Goal: Task Accomplishment & Management: Use online tool/utility

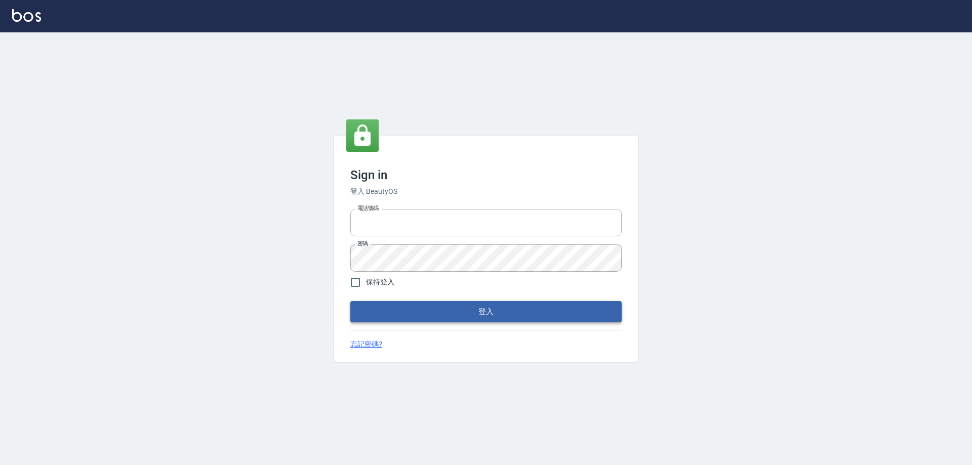
type input "27222158"
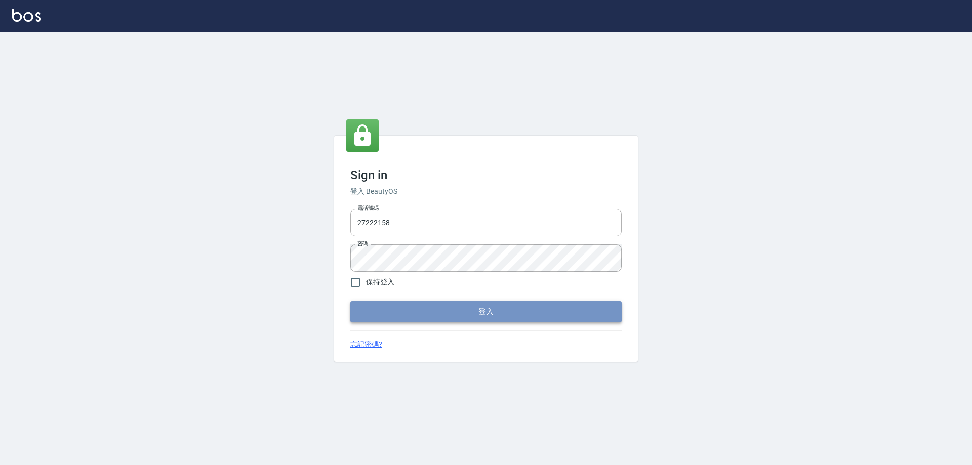
click at [598, 306] on button "登入" at bounding box center [485, 311] width 271 height 21
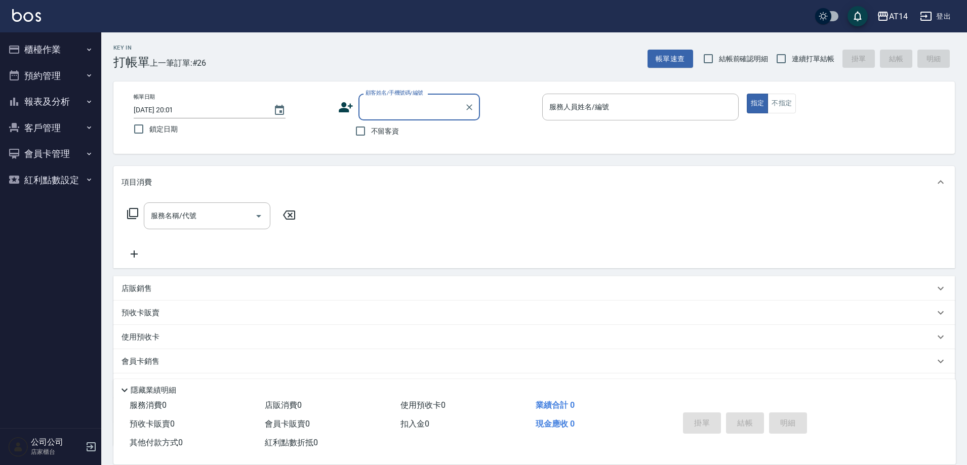
click at [44, 49] on button "櫃檯作業" at bounding box center [50, 49] width 93 height 26
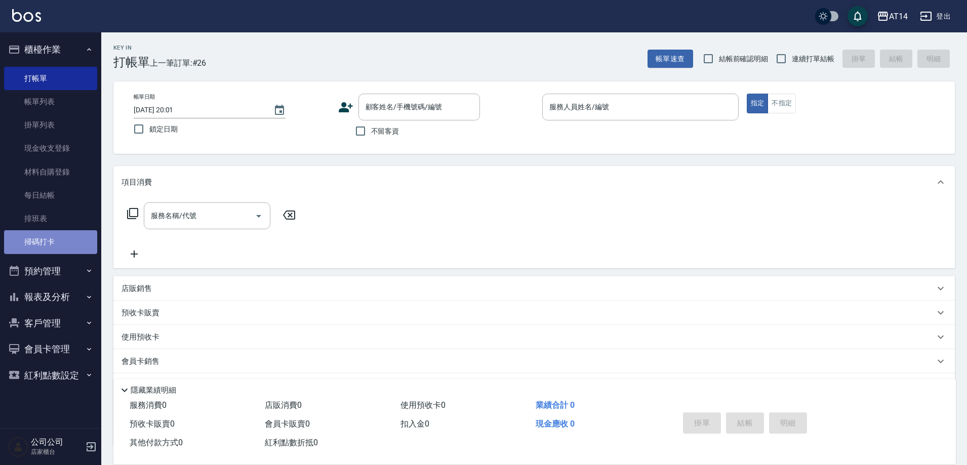
click at [61, 245] on link "掃碼打卡" at bounding box center [50, 241] width 93 height 23
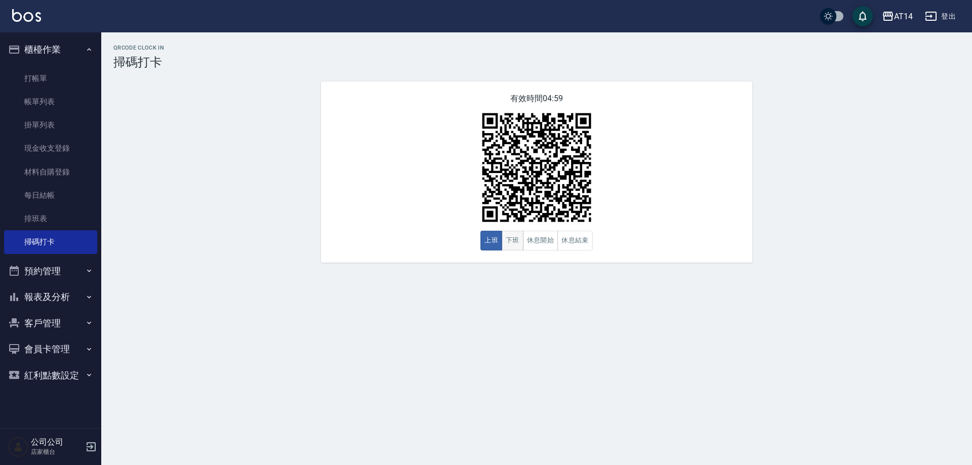
click at [512, 237] on button "下班" at bounding box center [513, 241] width 22 height 20
